Goal: Task Accomplishment & Management: Manage account settings

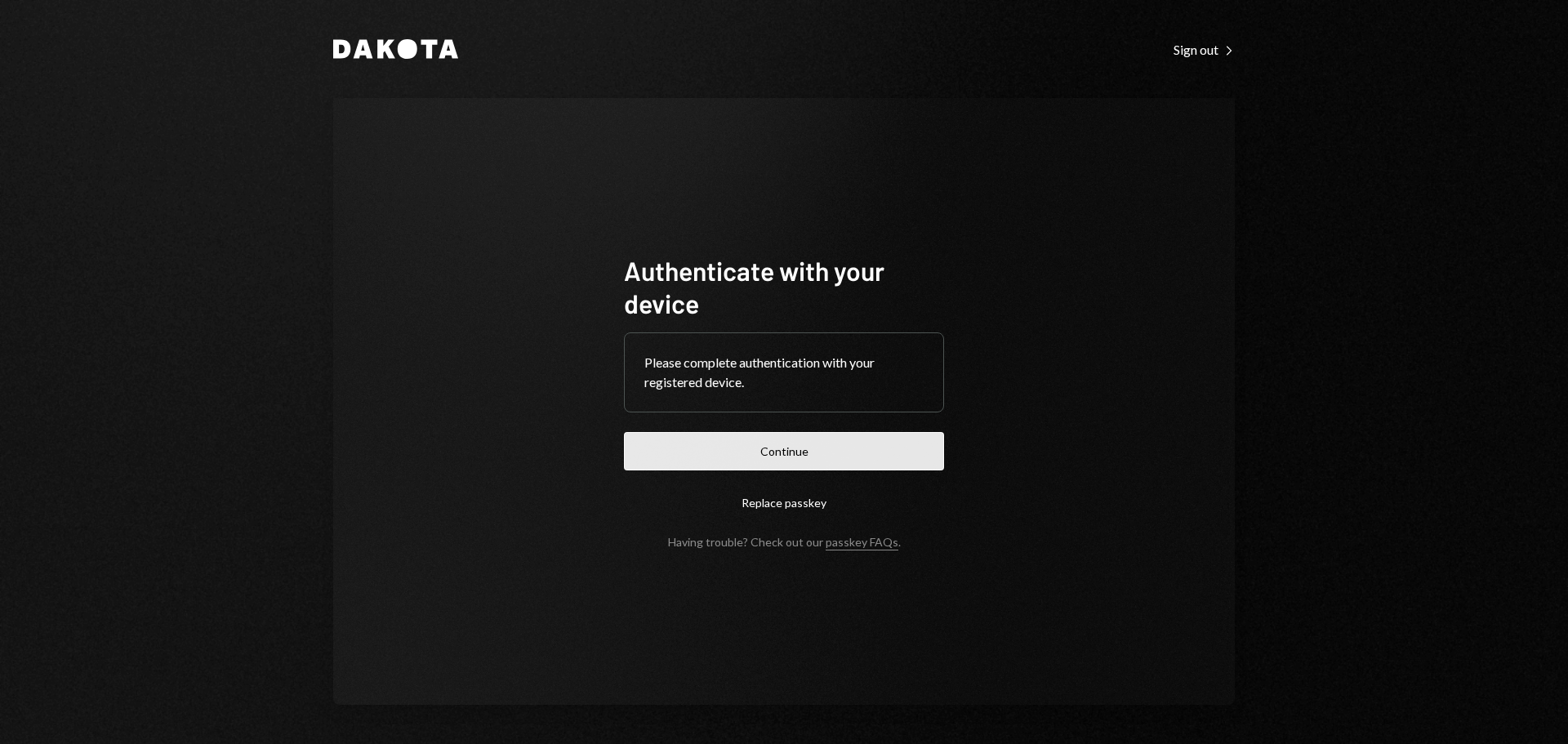
click at [743, 460] on button "Continue" at bounding box center [784, 451] width 320 height 38
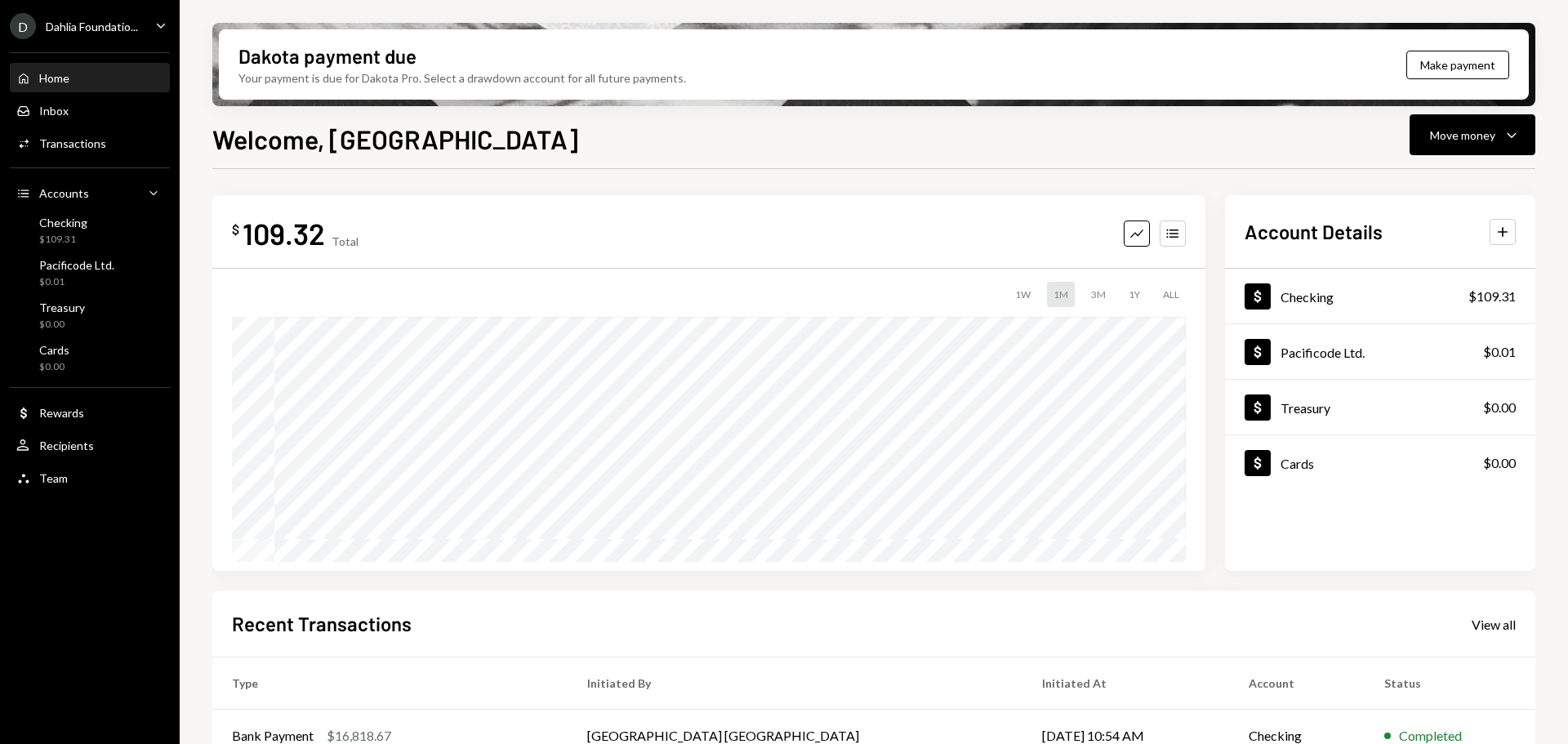
click at [159, 26] on icon "Main" at bounding box center [161, 26] width 9 height 5
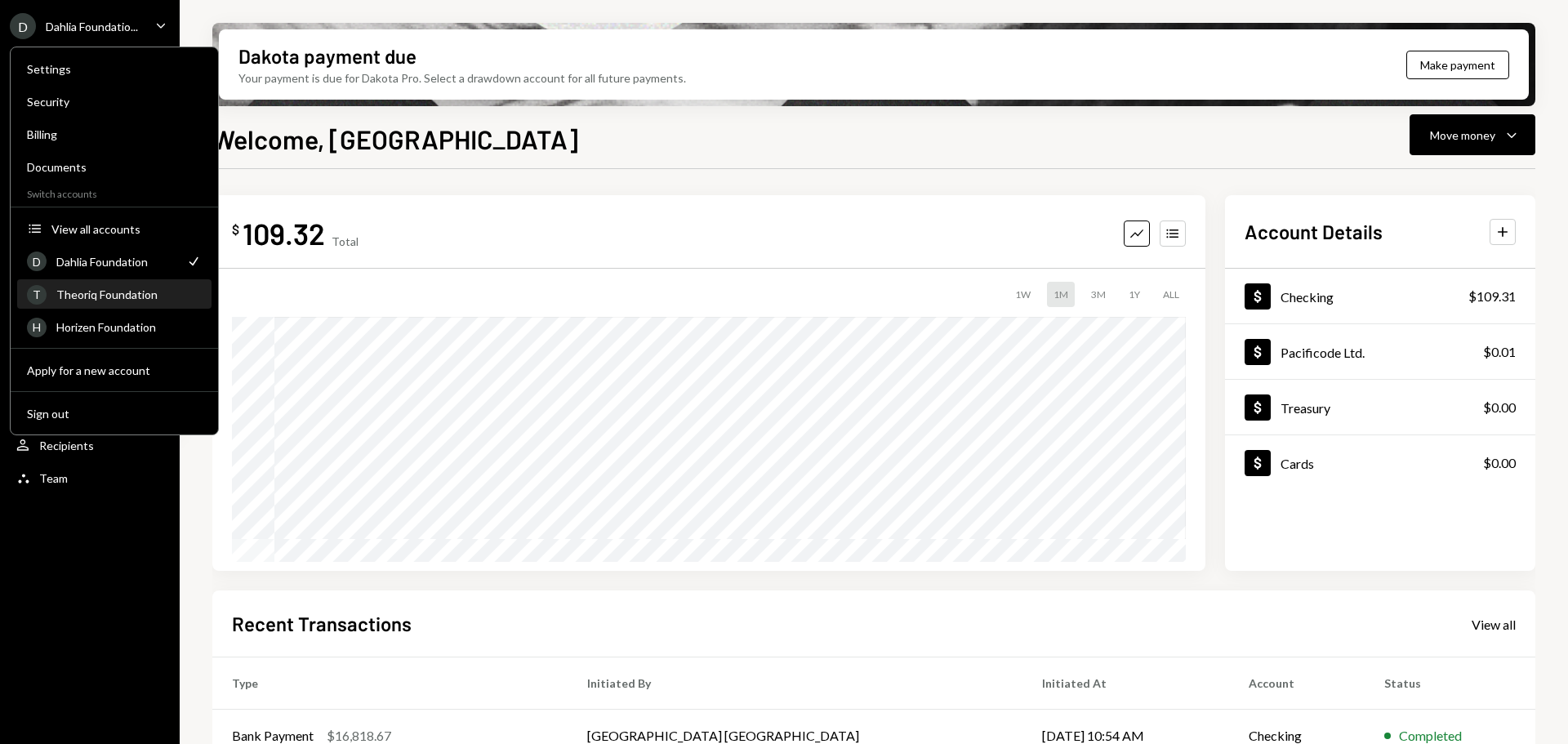
click at [128, 293] on div "Theoriq Foundation" at bounding box center [129, 294] width 145 height 14
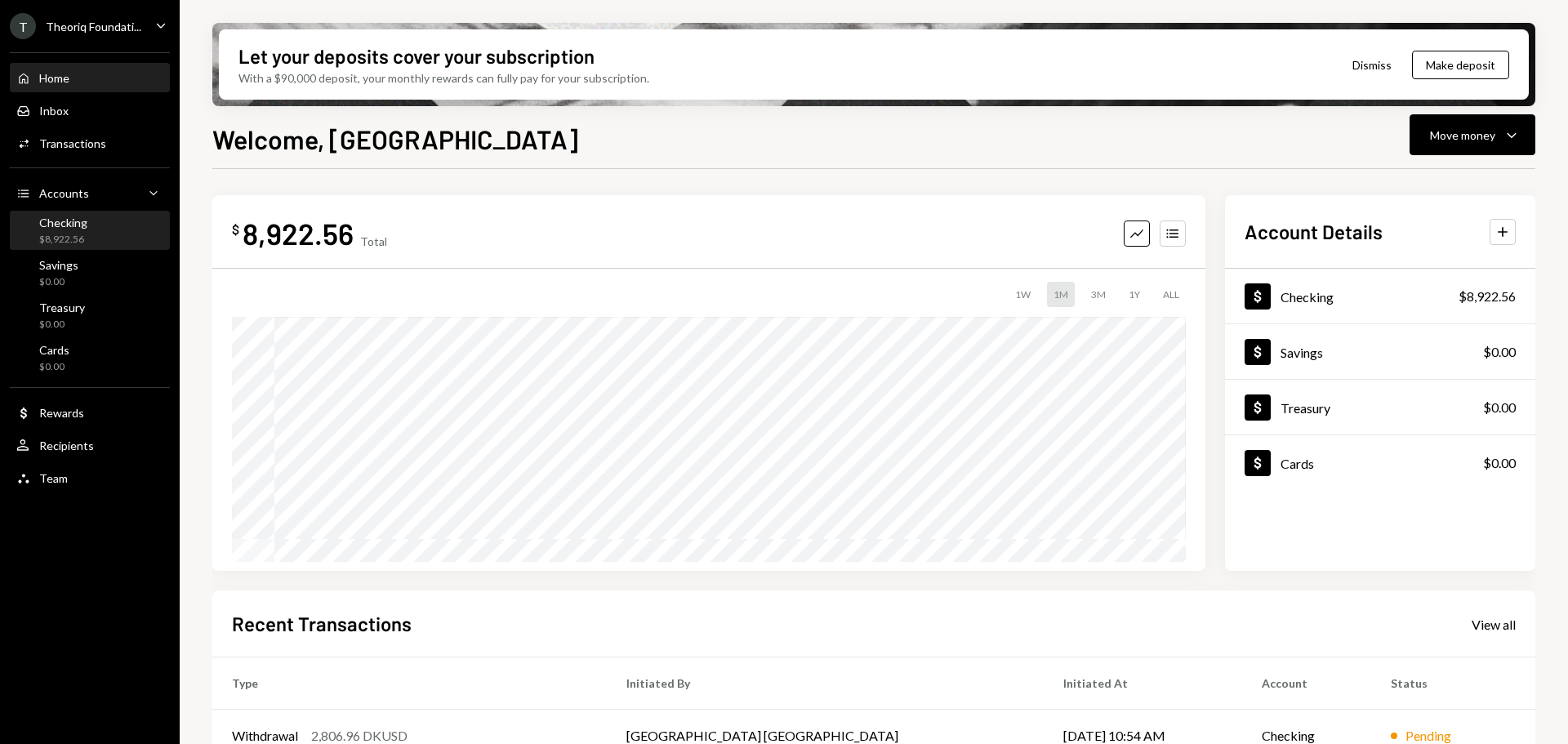
click at [97, 227] on div "Checking $8,922.56" at bounding box center [90, 231] width 147 height 31
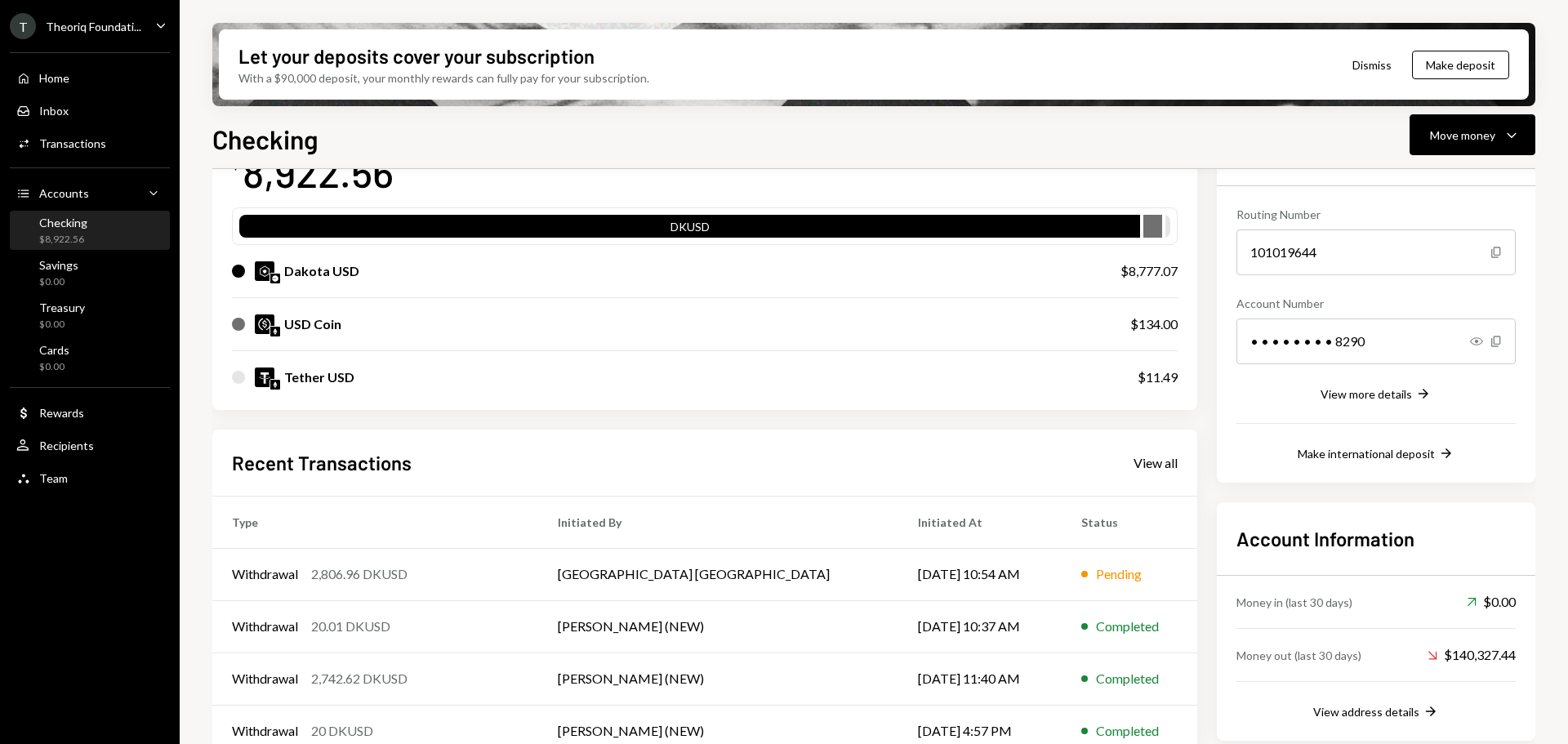
scroll to position [134, 0]
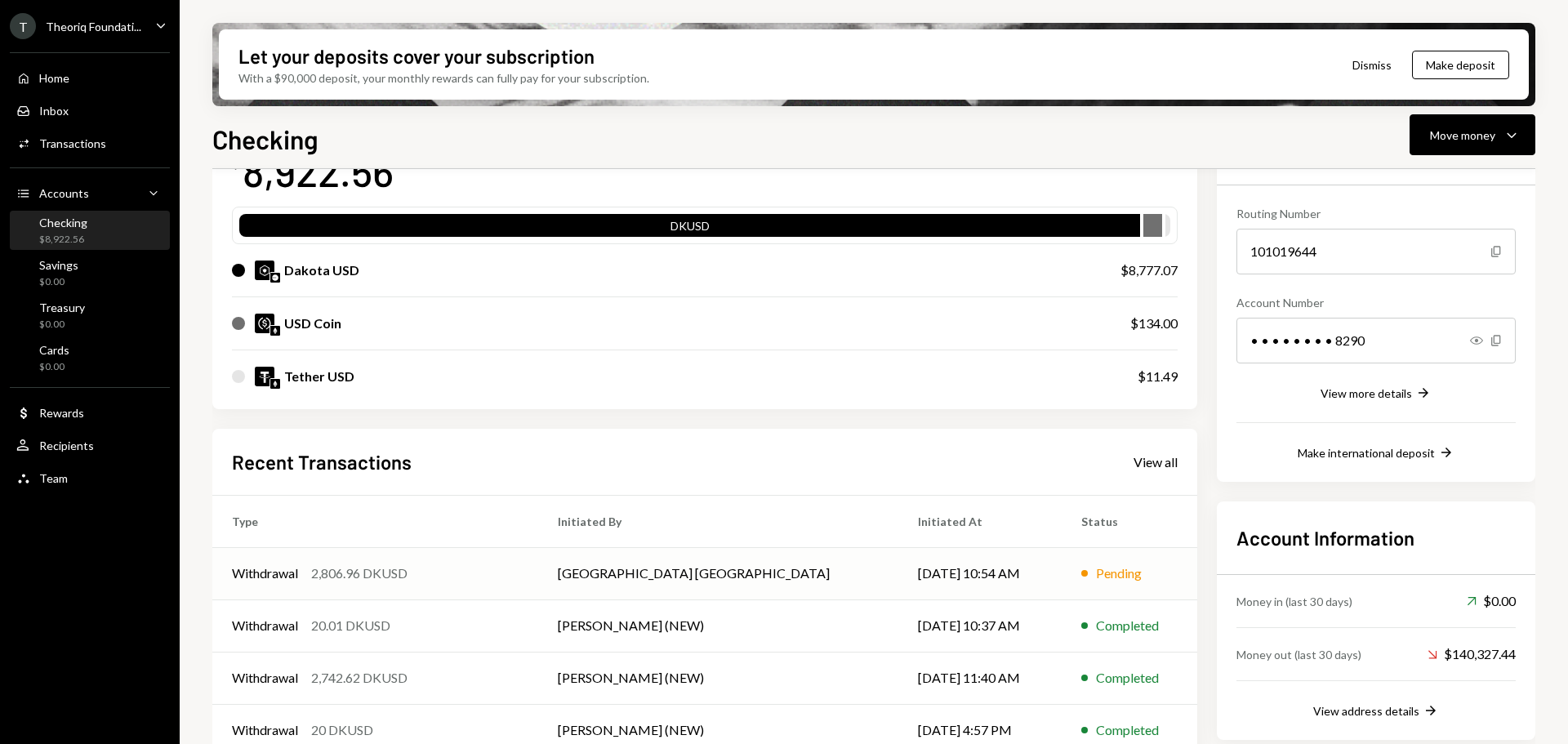
click at [538, 589] on td "Withdrawal 2,806.96 DKUSD" at bounding box center [375, 573] width 326 height 52
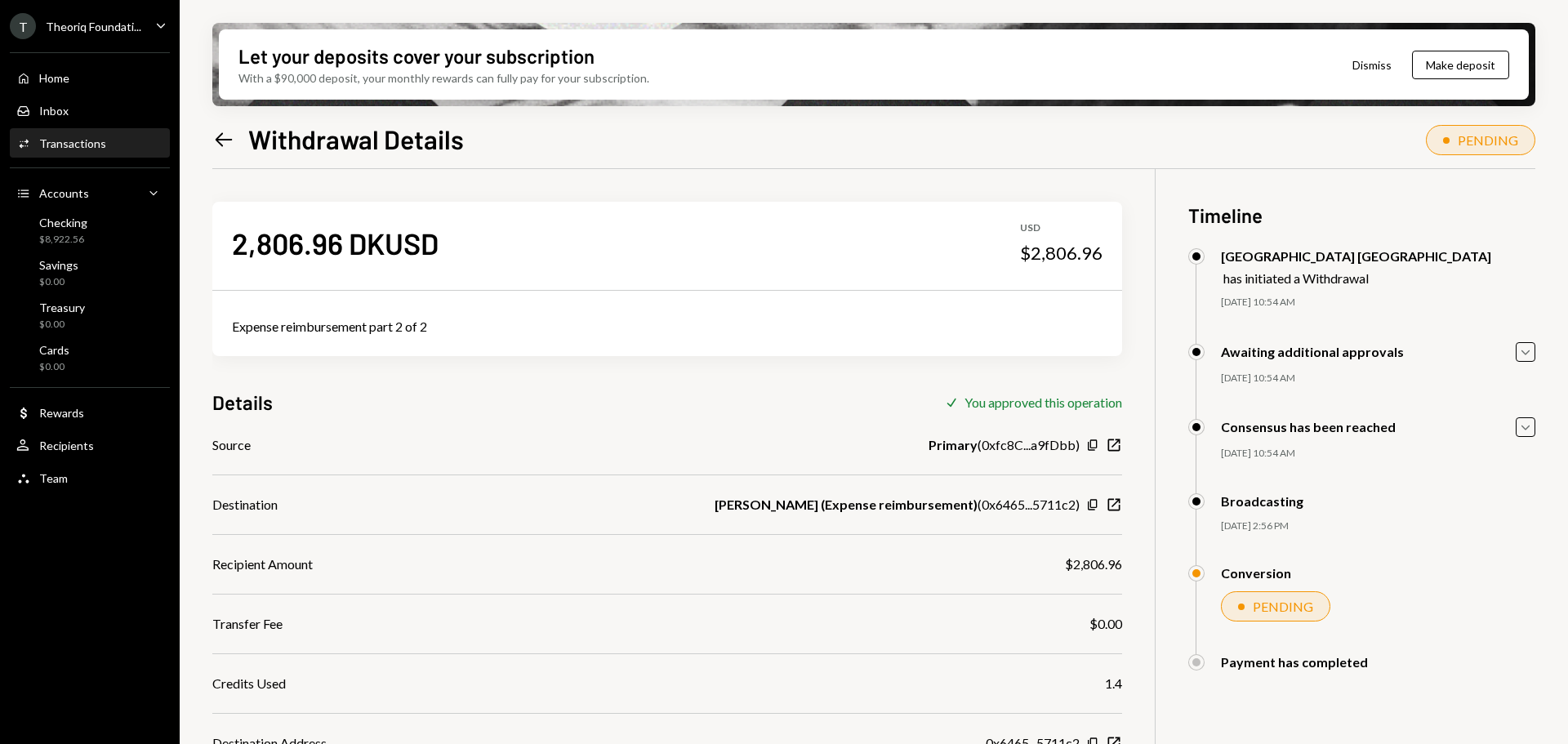
click at [89, 33] on div "T Theoriq Foundati..." at bounding box center [75, 26] width 132 height 27
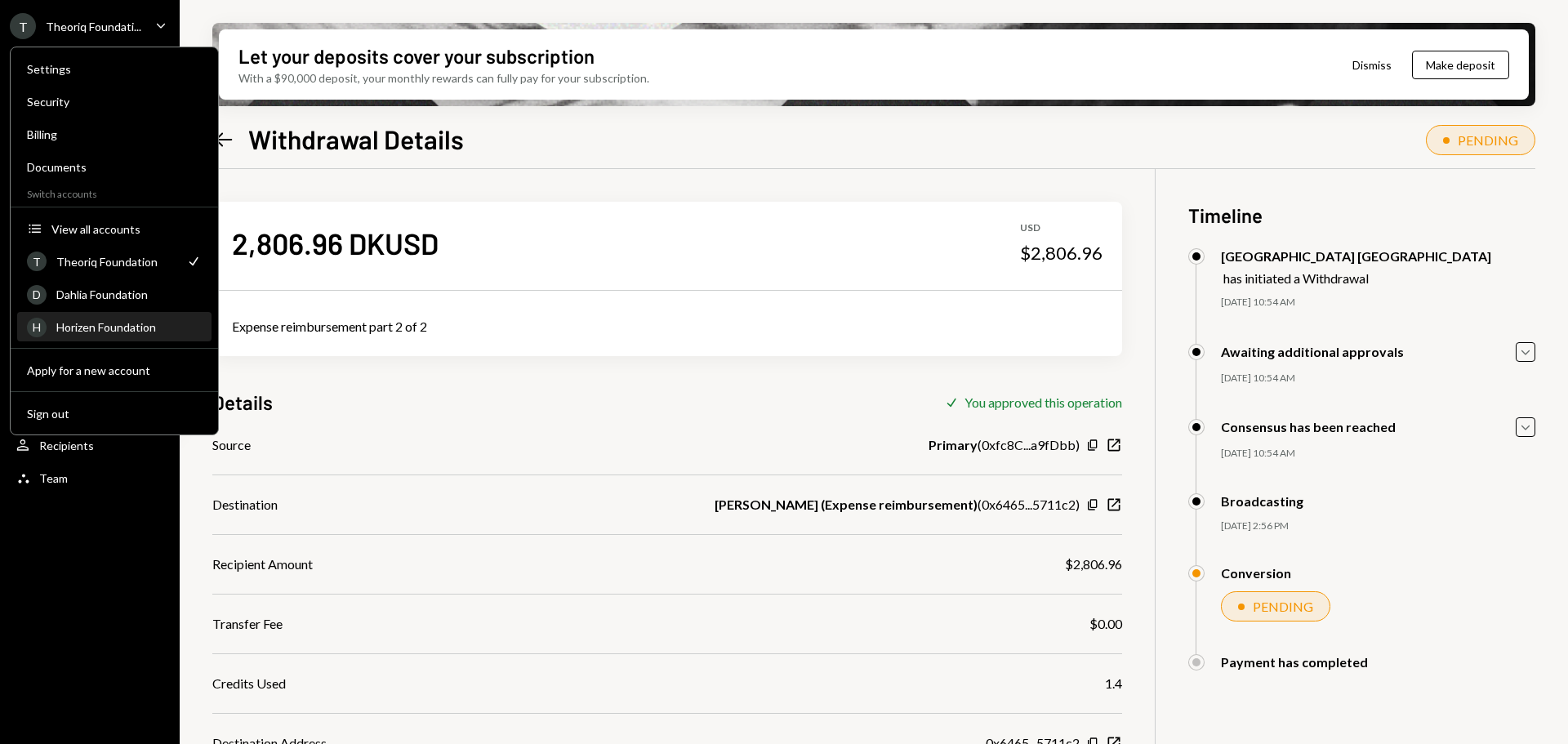
click at [104, 330] on div "Horizen Foundation" at bounding box center [129, 327] width 145 height 14
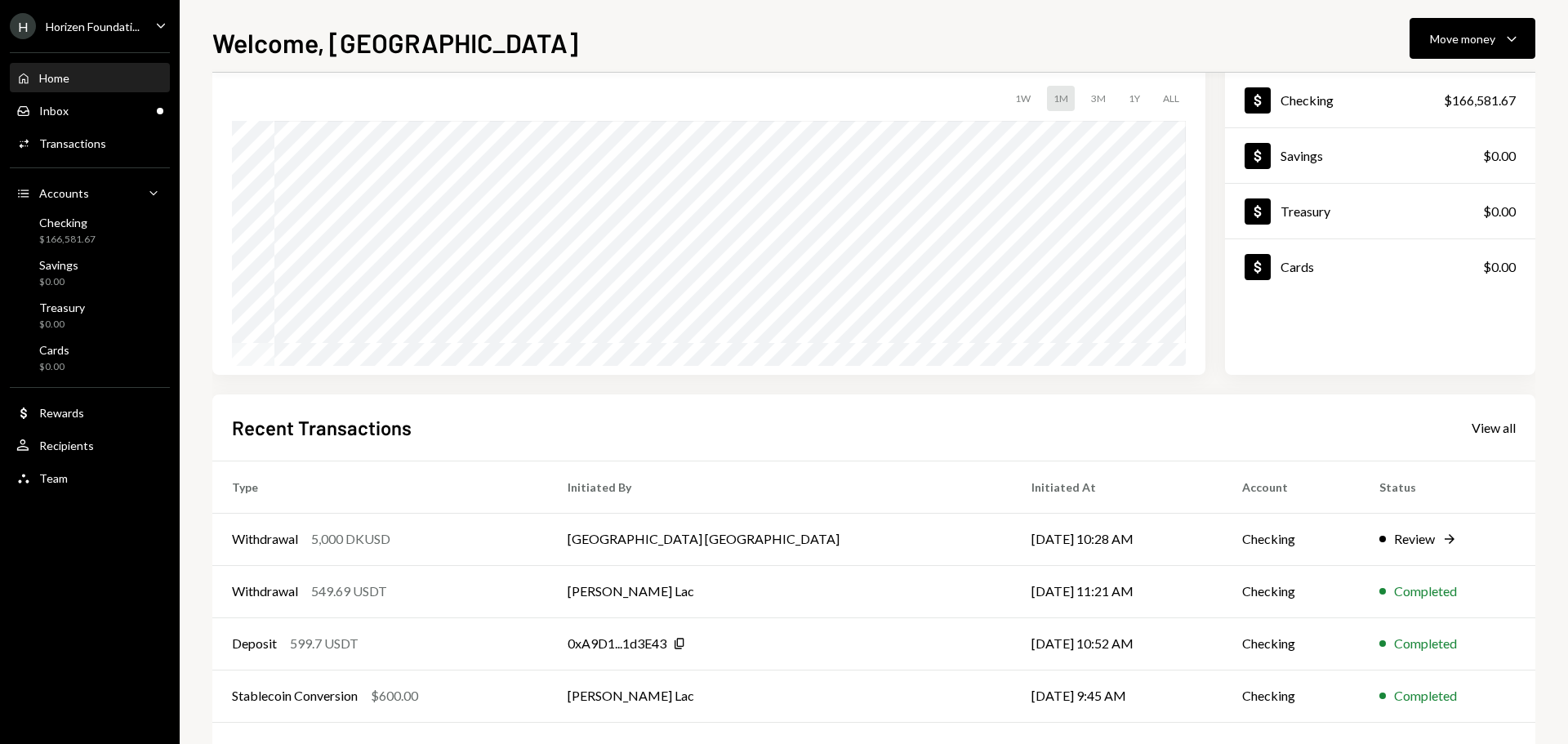
scroll to position [100, 0]
click at [92, 109] on div "Inbox Inbox" at bounding box center [90, 110] width 147 height 15
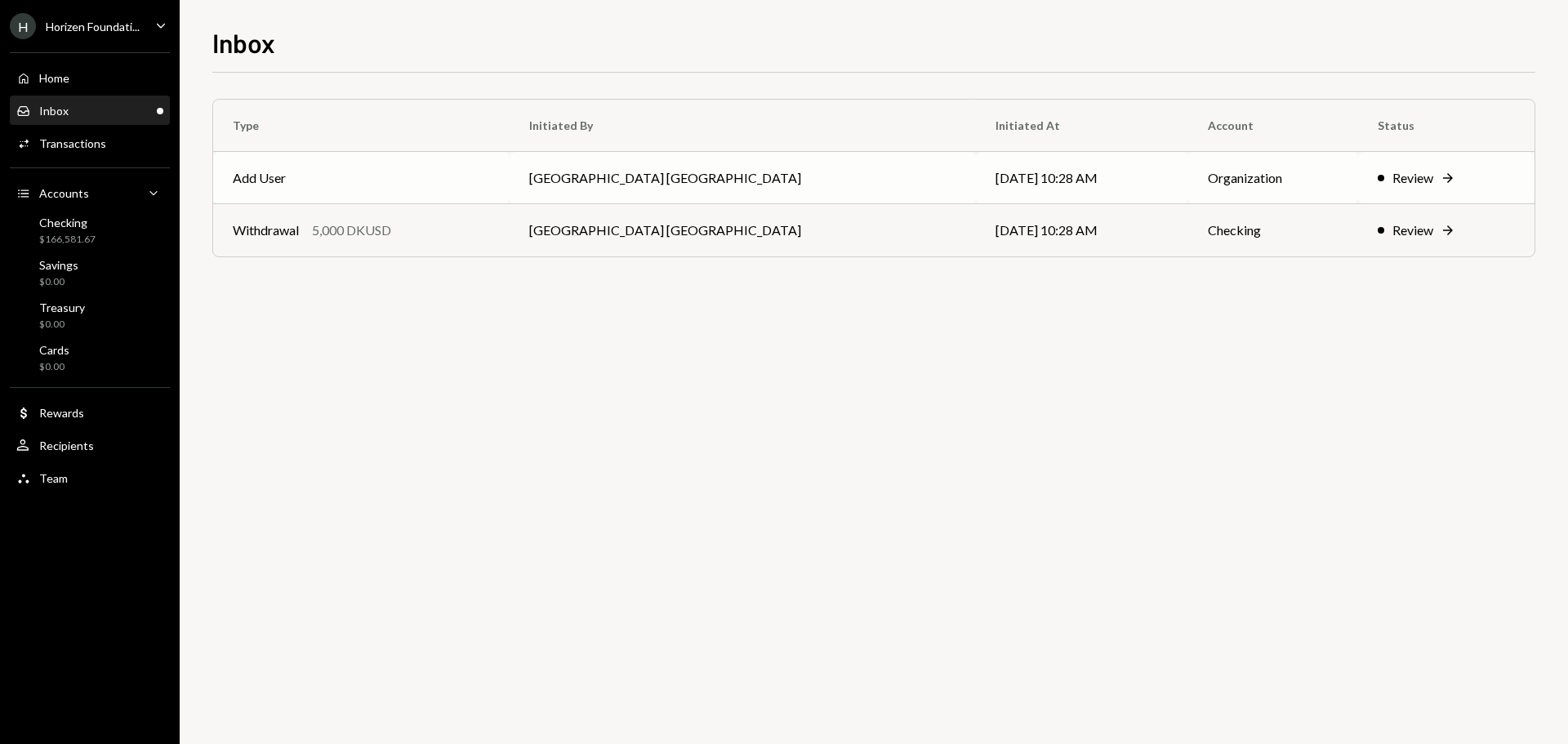
click at [510, 174] on td "Add User" at bounding box center [361, 178] width 296 height 52
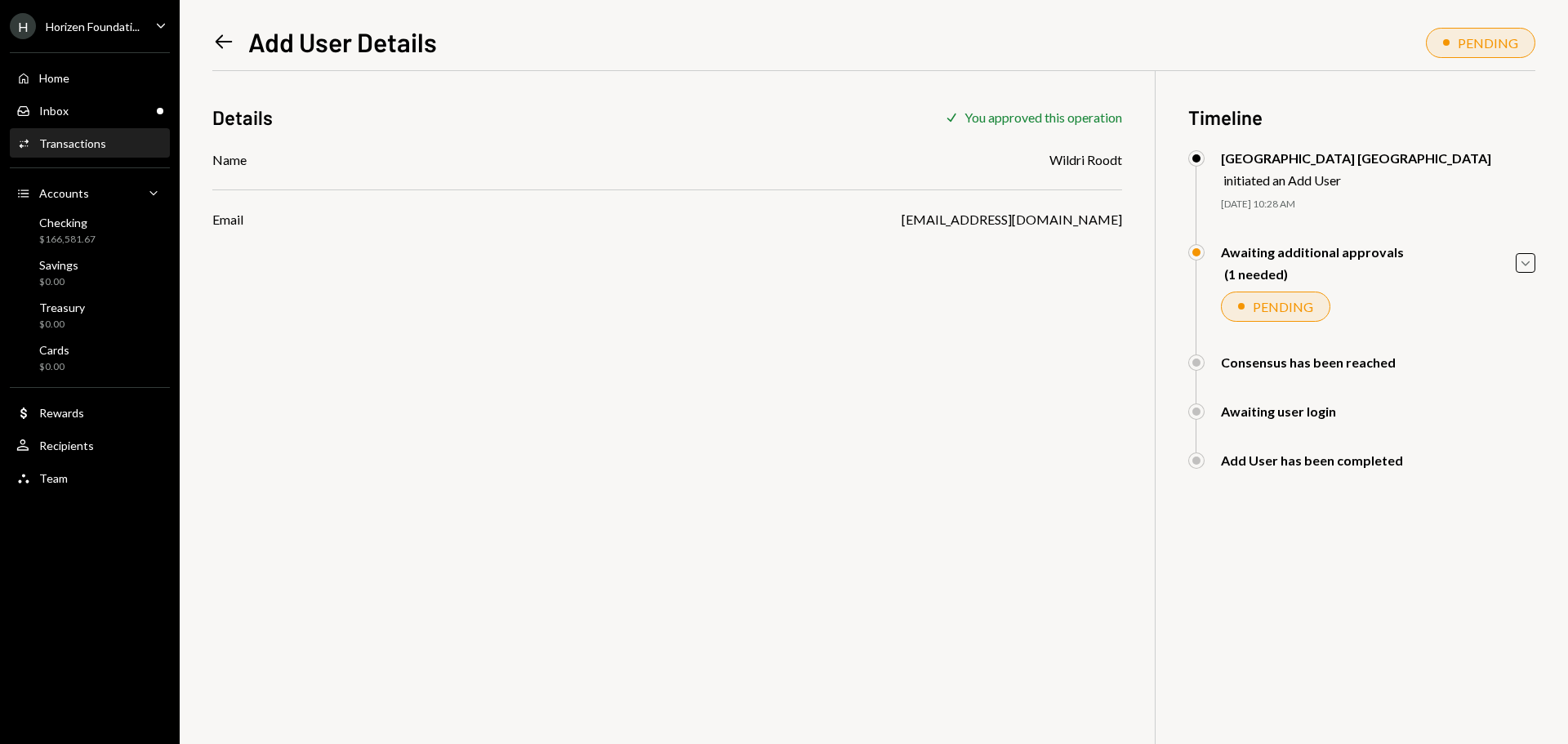
click at [216, 33] on icon "Left Arrow" at bounding box center [223, 41] width 23 height 23
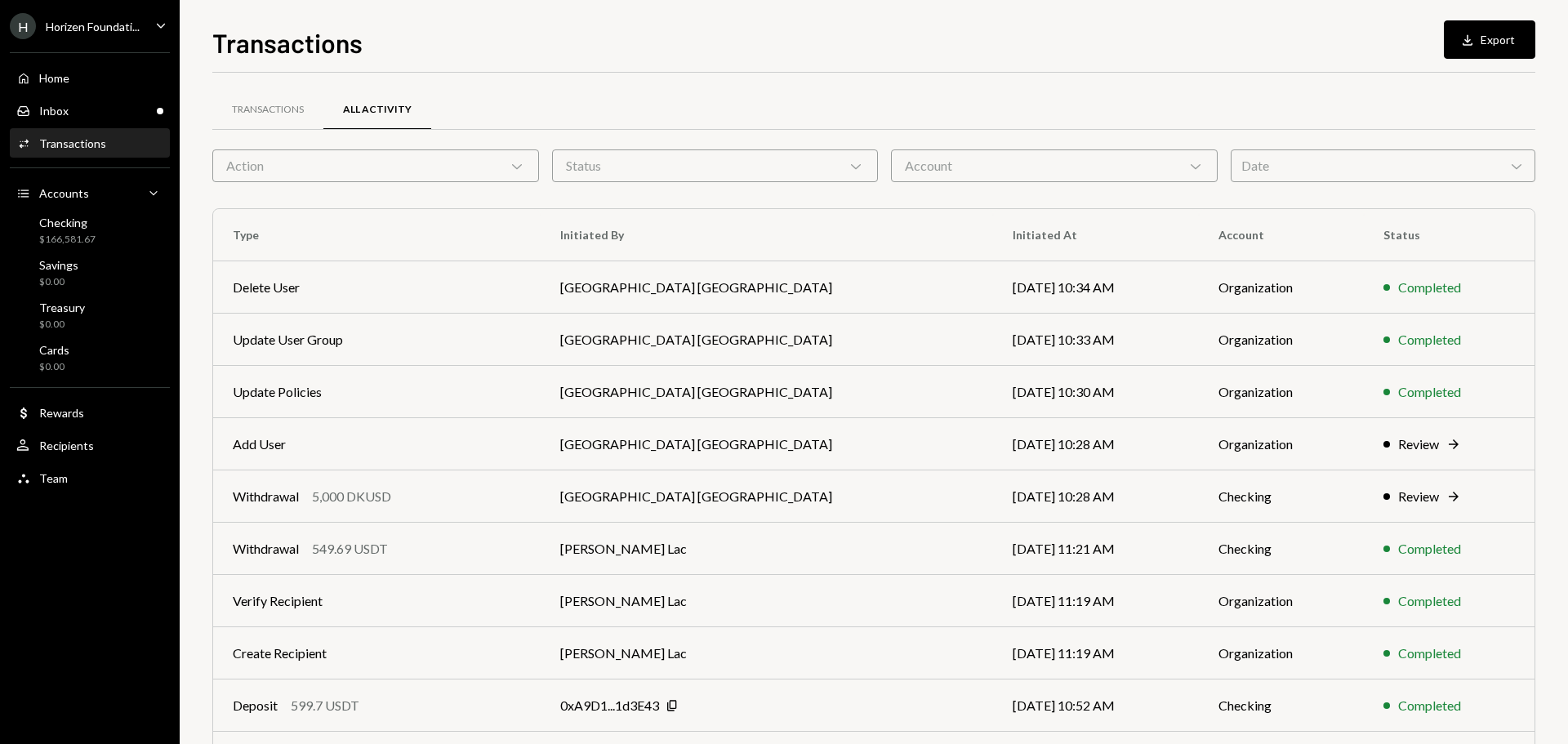
click at [110, 21] on div "Horizen Foundati..." at bounding box center [92, 27] width 94 height 14
